Goal: Task Accomplishment & Management: Manage account settings

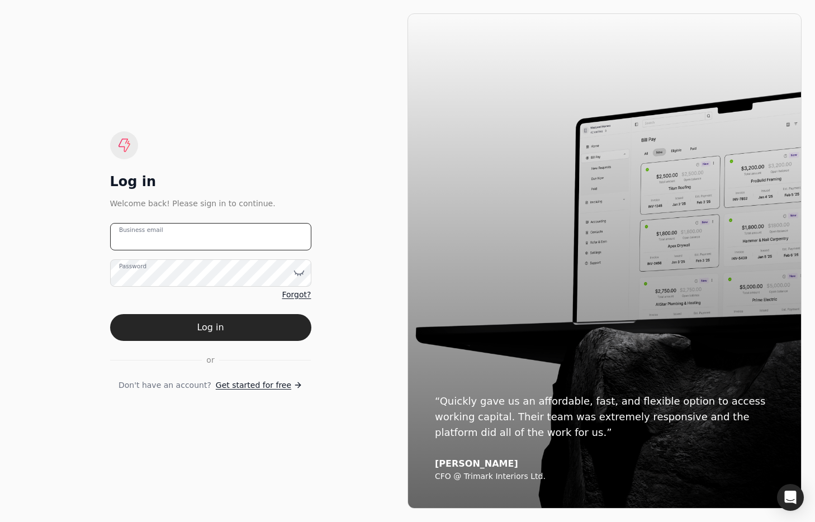
click at [239, 238] on email "Business email" at bounding box center [210, 236] width 201 height 27
type email "team+innovative@helloquickly.com"
click at [242, 326] on button "Log in" at bounding box center [210, 327] width 201 height 27
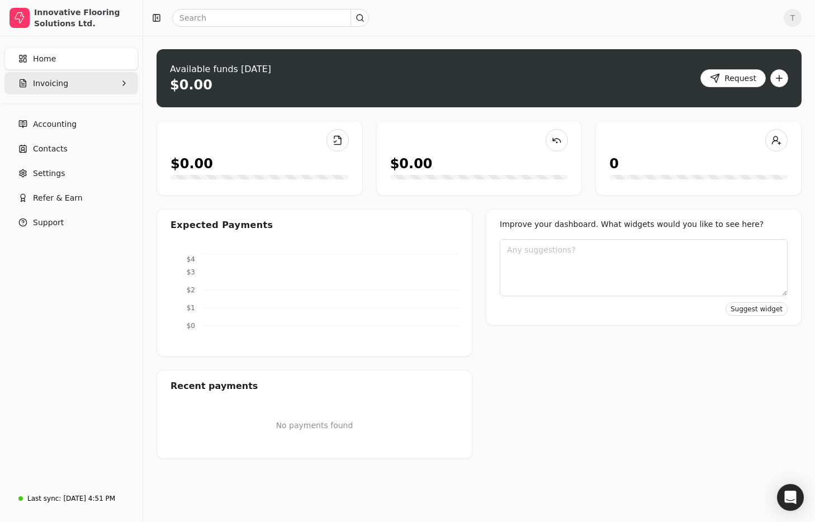
click at [88, 83] on button "Invoicing" at bounding box center [71, 83] width 134 height 22
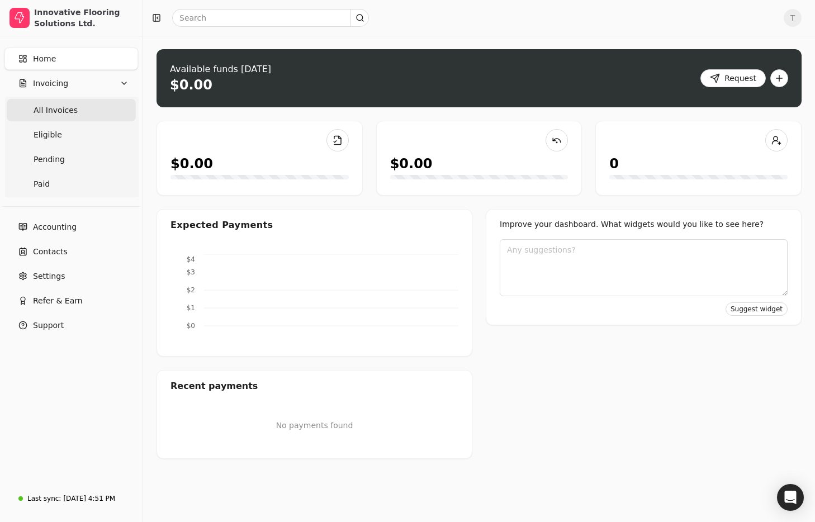
click at [68, 106] on span "All Invoices" at bounding box center [56, 111] width 44 height 12
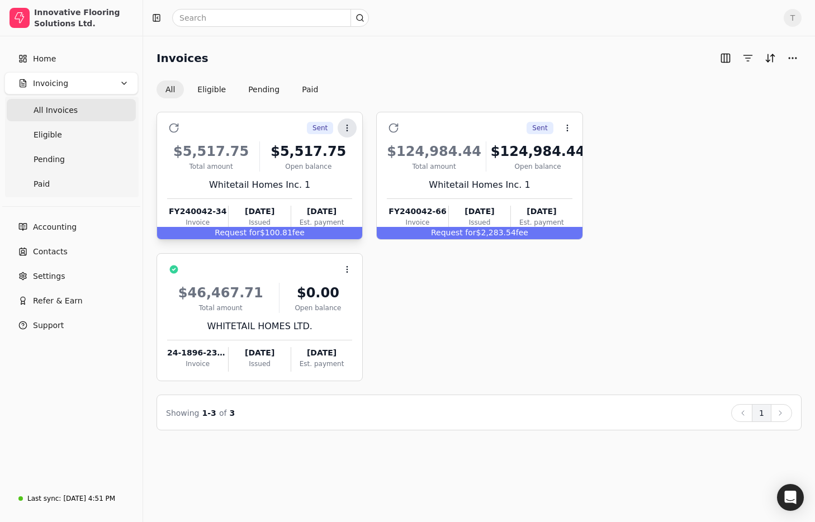
click at [350, 130] on icon at bounding box center [347, 128] width 9 height 9
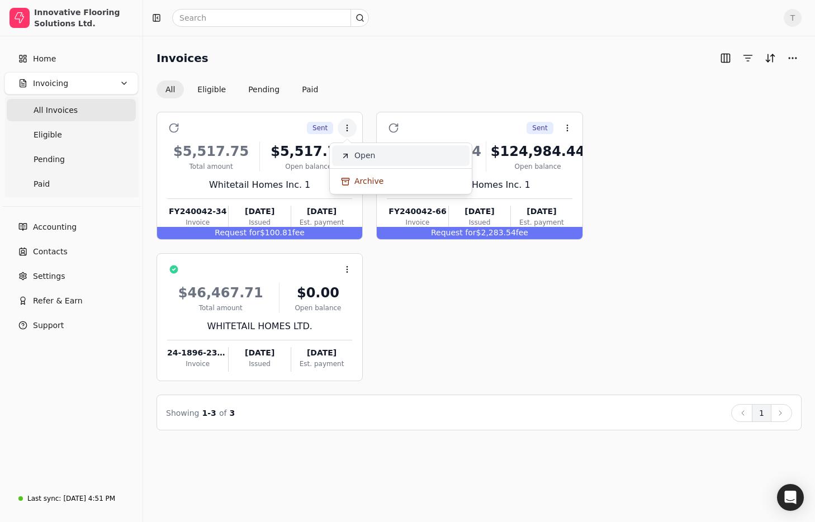
click at [358, 150] on span "Open" at bounding box center [364, 156] width 21 height 12
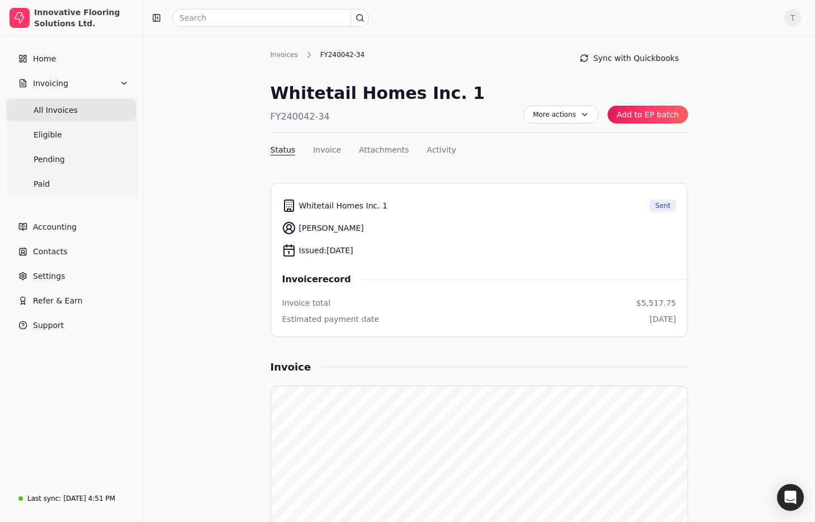
drag, startPoint x: 61, startPoint y: 108, endPoint x: 96, endPoint y: 117, distance: 36.2
click at [60, 108] on span "All Invoices" at bounding box center [56, 111] width 44 height 12
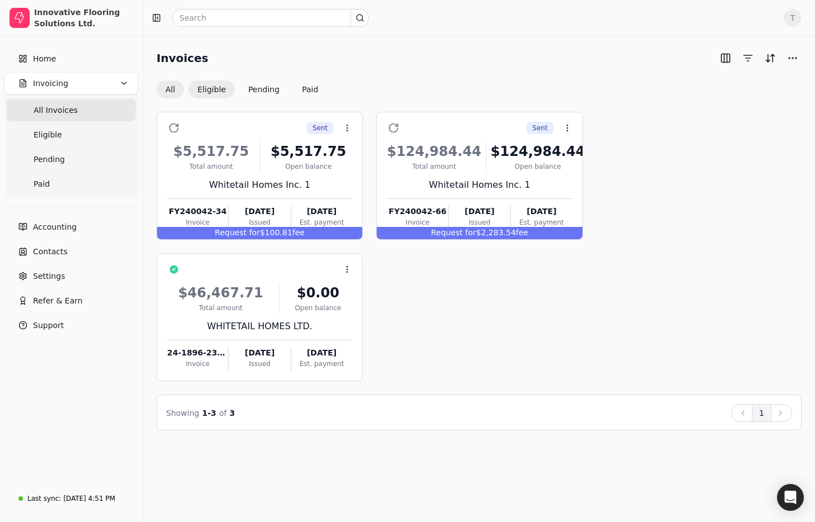
click at [201, 94] on button "Eligible" at bounding box center [211, 89] width 46 height 18
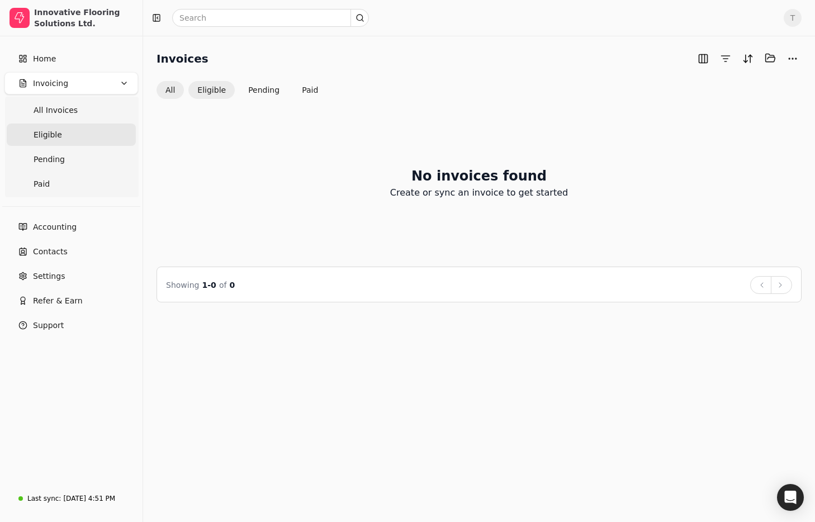
click at [174, 93] on button "All" at bounding box center [170, 90] width 27 height 18
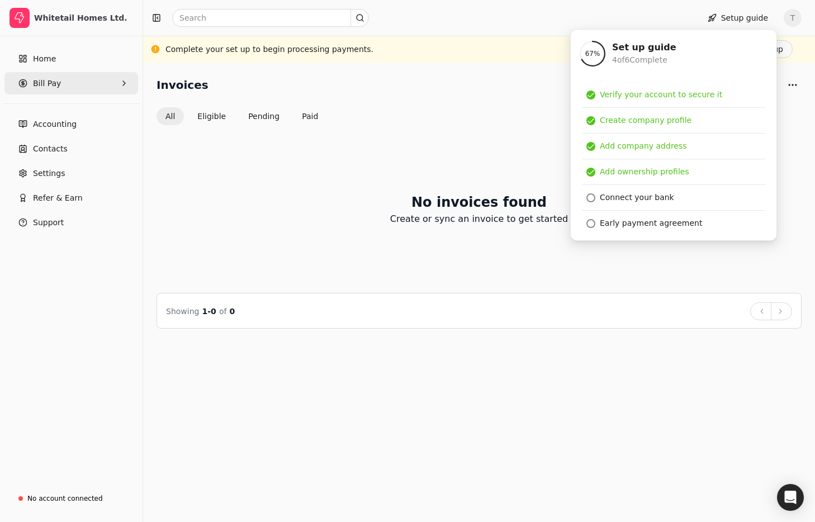
drag, startPoint x: 55, startPoint y: 88, endPoint x: 59, endPoint y: 92, distance: 5.9
click at [55, 88] on span "Bill Pay" at bounding box center [47, 84] width 28 height 12
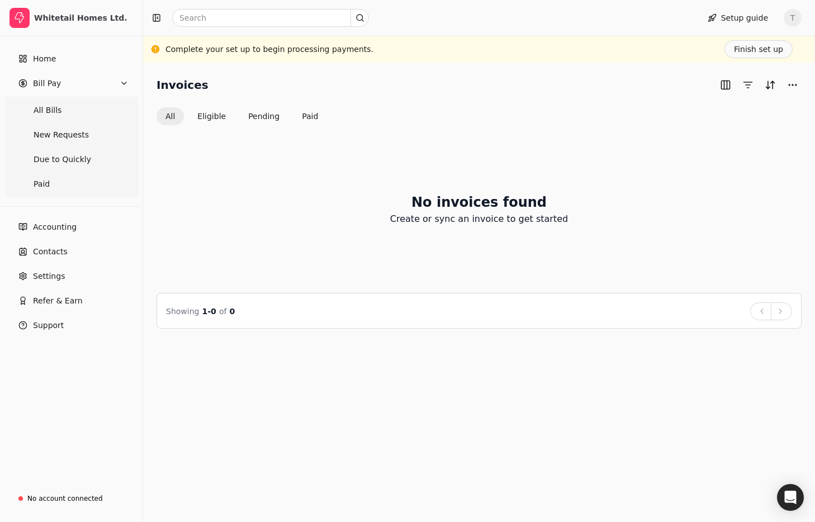
drag, startPoint x: 69, startPoint y: 107, endPoint x: 267, endPoint y: 135, distance: 199.4
click at [70, 107] on Bills "All Bills" at bounding box center [71, 110] width 129 height 22
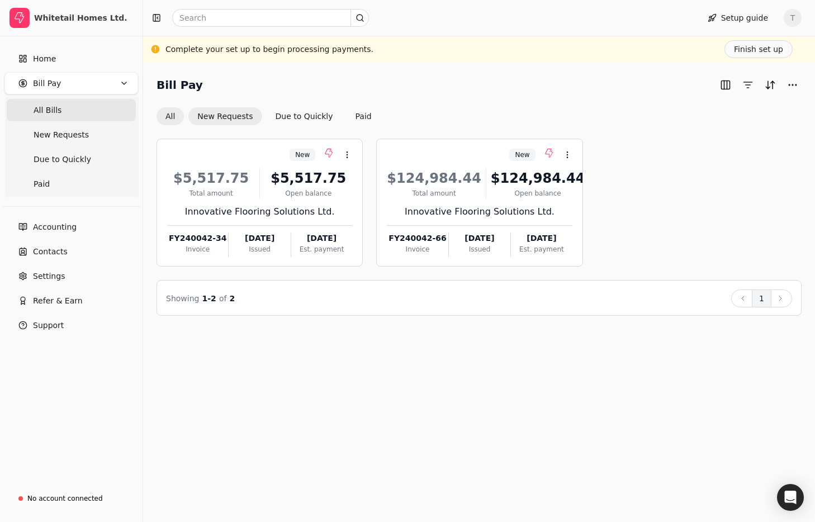
drag, startPoint x: 226, startPoint y: 111, endPoint x: 242, endPoint y: 118, distance: 17.5
click at [226, 111] on button "New Requests" at bounding box center [224, 116] width 73 height 18
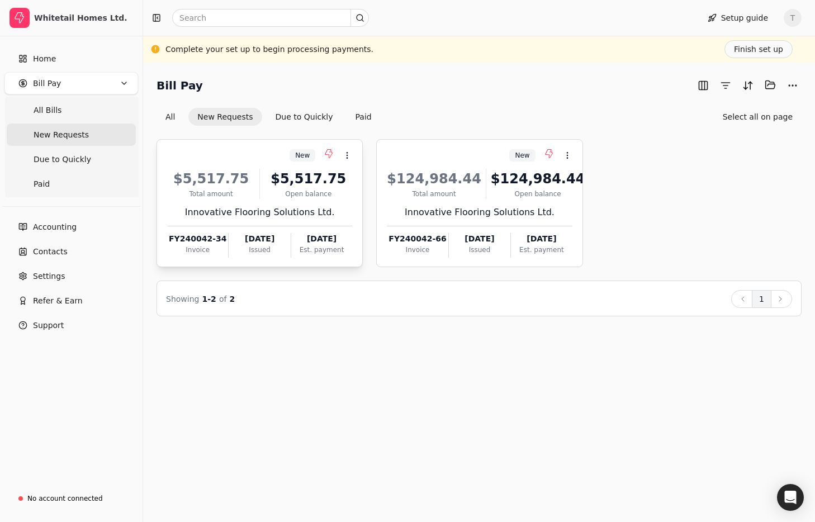
drag, startPoint x: 250, startPoint y: 151, endPoint x: 304, endPoint y: 154, distance: 53.7
click at [250, 151] on div "New Context Menu Button" at bounding box center [258, 155] width 187 height 19
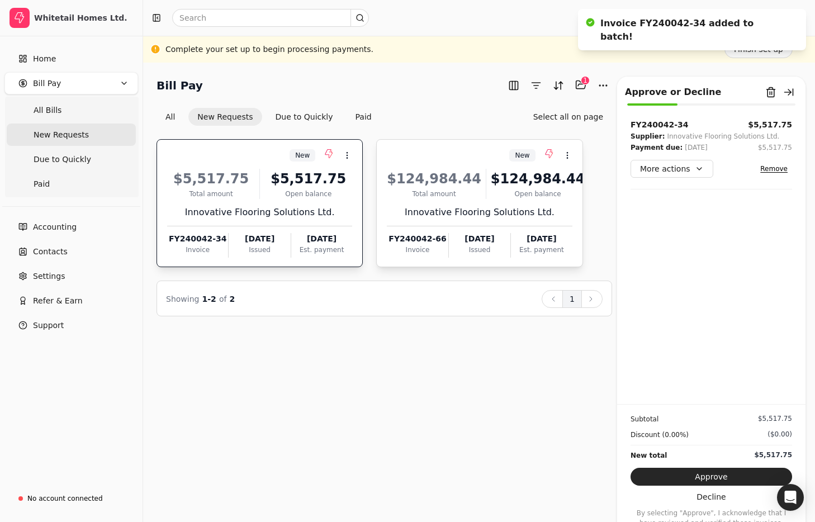
click at [440, 155] on div "New Context Menu Button" at bounding box center [478, 155] width 187 height 19
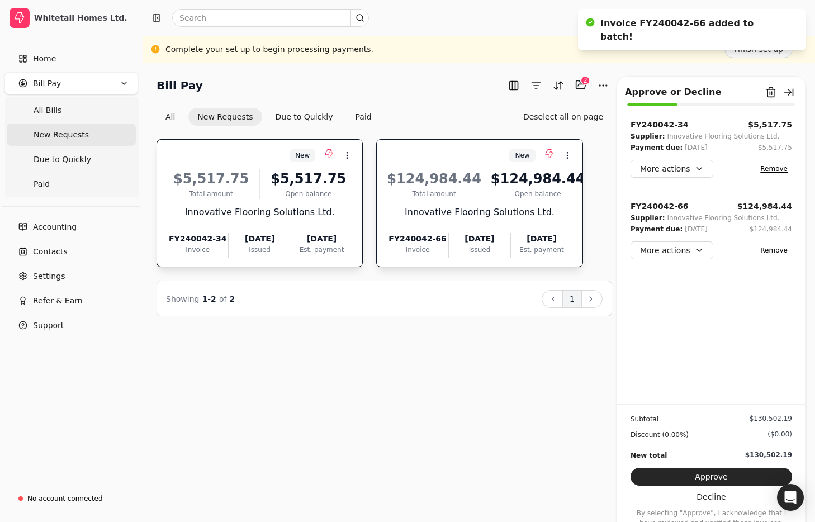
drag, startPoint x: 458, startPoint y: 158, endPoint x: 442, endPoint y: 159, distance: 15.7
click at [458, 158] on div "New Context Menu Button" at bounding box center [478, 155] width 187 height 19
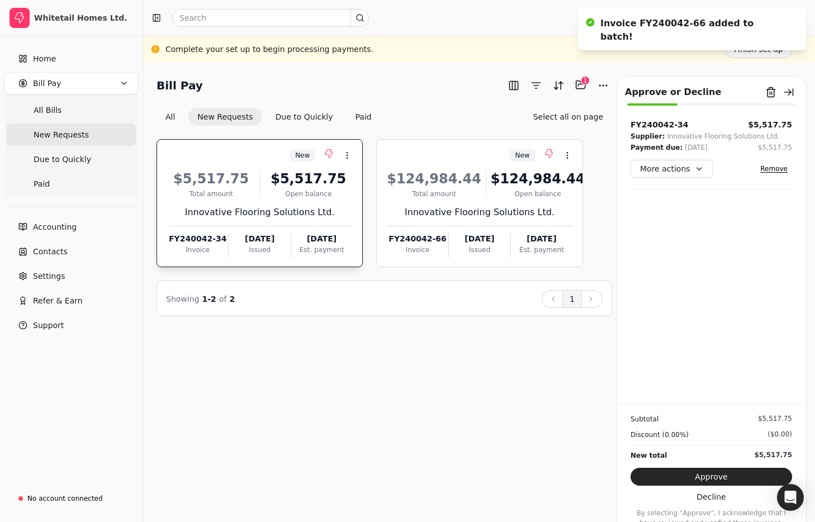
click at [268, 157] on div "New Context Menu Button" at bounding box center [258, 155] width 187 height 19
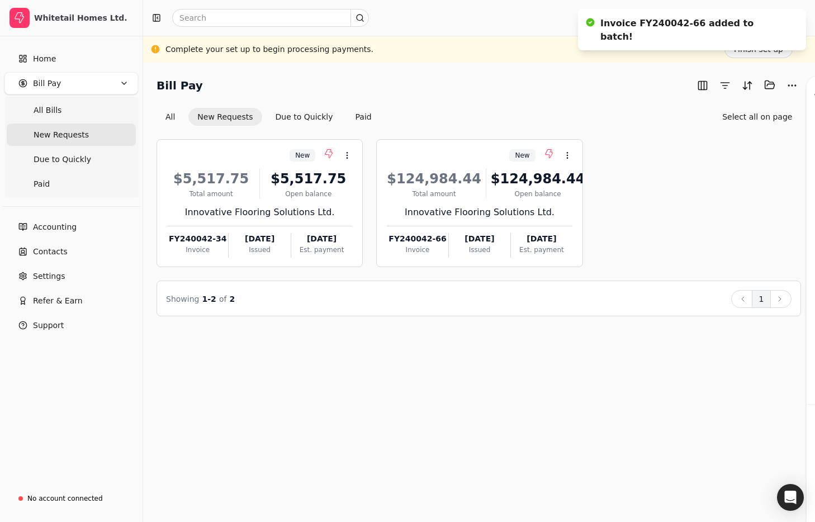
click at [488, 89] on div "Bill Pay Selected items: 0" at bounding box center [479, 85] width 644 height 18
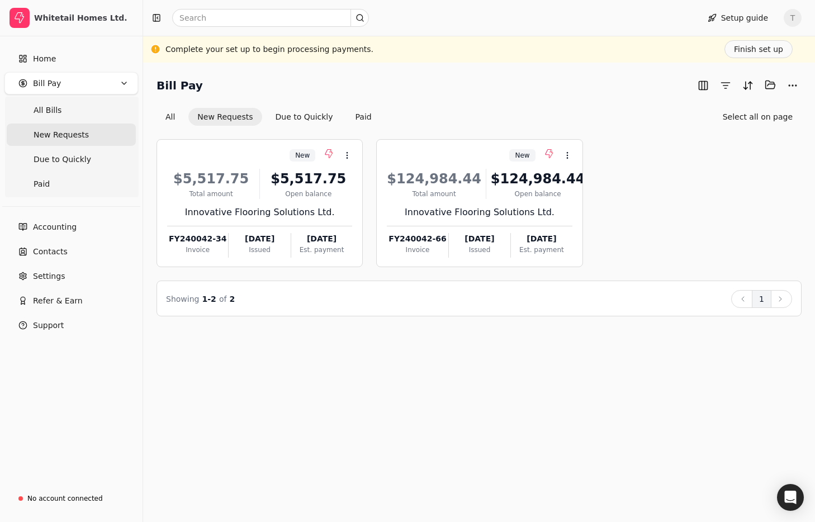
drag, startPoint x: 86, startPoint y: 132, endPoint x: 238, endPoint y: 117, distance: 153.3
click at [86, 132] on Requests "New Requests" at bounding box center [71, 135] width 129 height 22
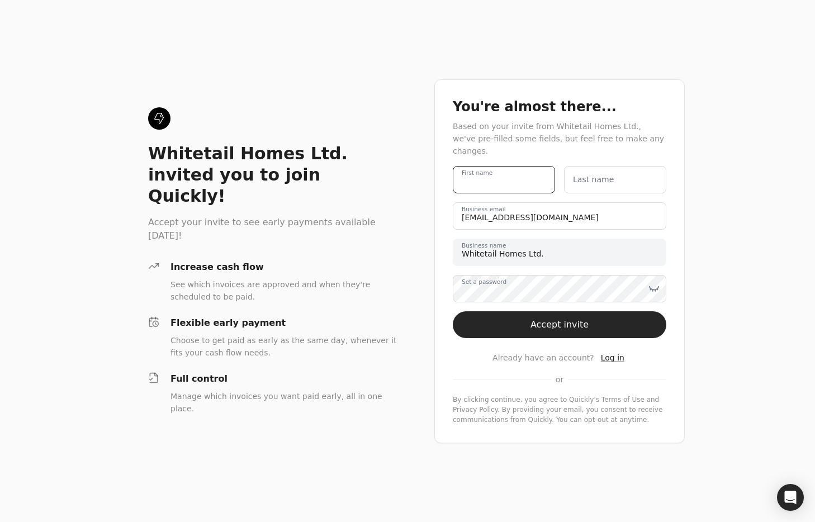
click at [491, 179] on name "First name" at bounding box center [504, 179] width 102 height 27
type name "R"
type name "Team"
type name "Quickly"
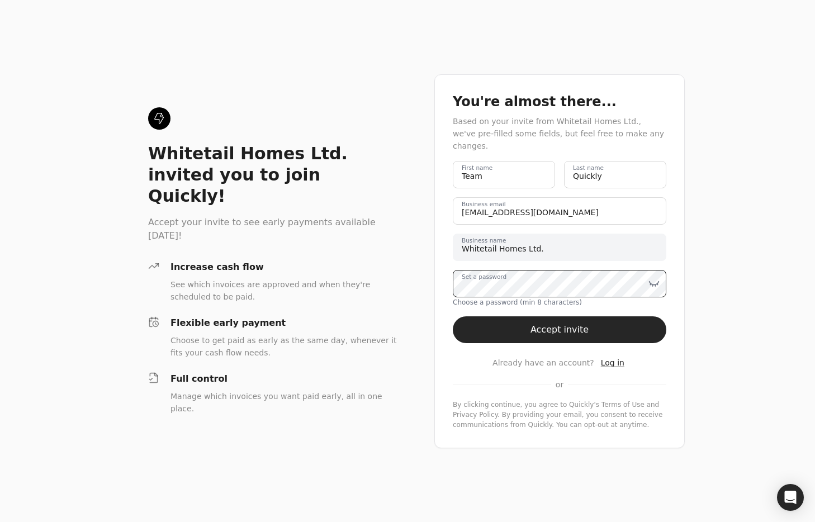
click at [509, 274] on div "Set a password" at bounding box center [560, 283] width 214 height 27
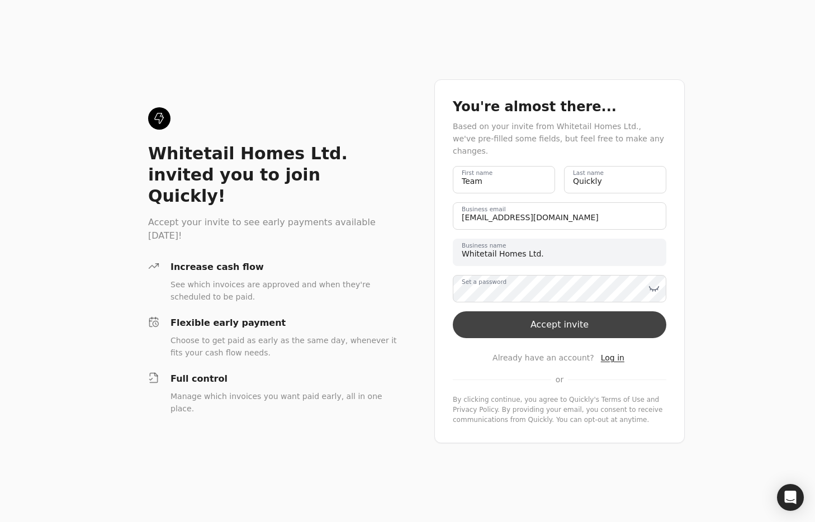
click at [608, 323] on button "Accept invite" at bounding box center [560, 324] width 214 height 27
